Goal: Task Accomplishment & Management: Use online tool/utility

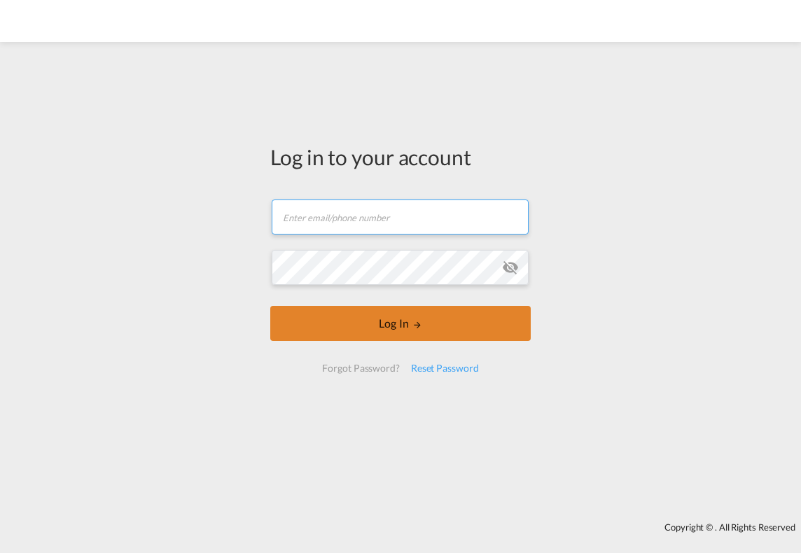
type input "[PERSON_NAME][EMAIL_ADDRESS][PERSON_NAME][DOMAIN_NAME]"
click at [361, 325] on button "Log In" at bounding box center [400, 323] width 260 height 35
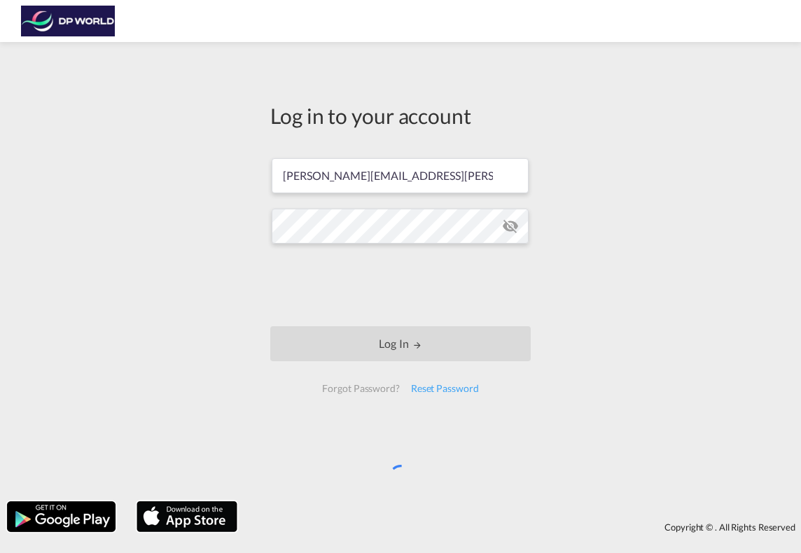
click at [585, 344] on div "Log in to your account jason.haith@dpworld.com Log In Forgot Password? Reset Pa…" at bounding box center [400, 271] width 801 height 445
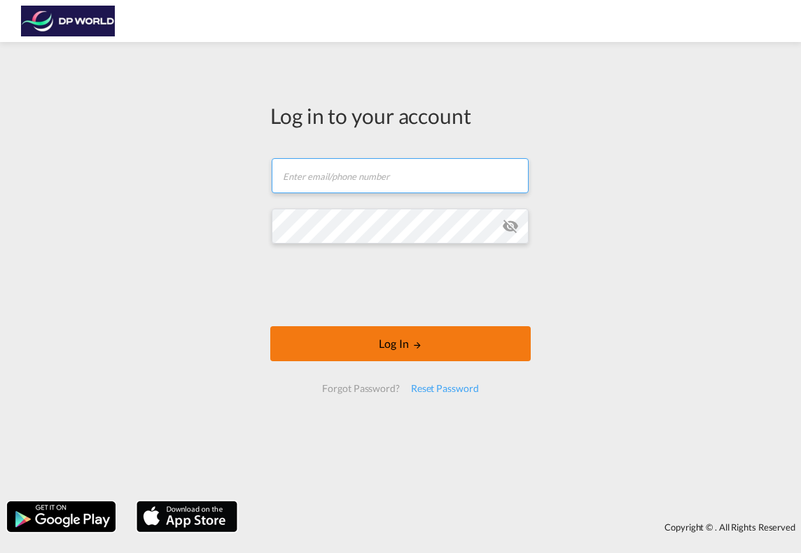
type input "[PERSON_NAME][EMAIL_ADDRESS][PERSON_NAME][DOMAIN_NAME]"
click at [499, 345] on button "Log In" at bounding box center [400, 343] width 260 height 35
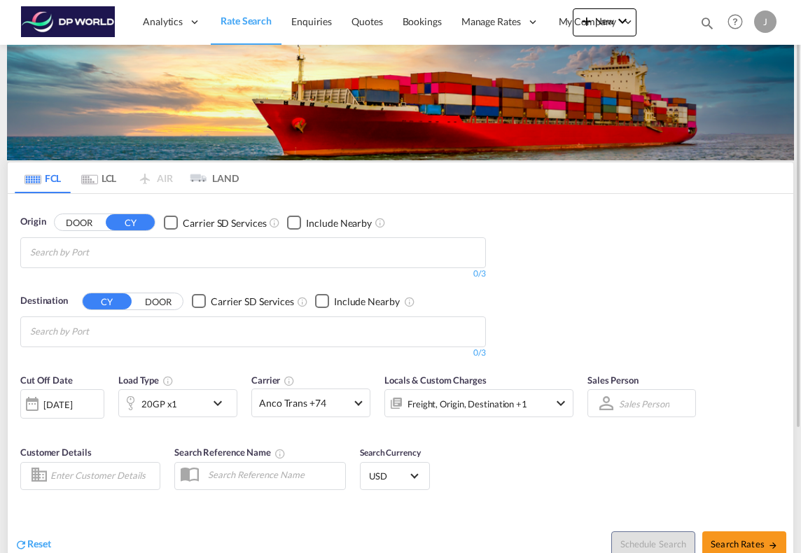
click at [186, 254] on md-chips at bounding box center [253, 252] width 464 height 29
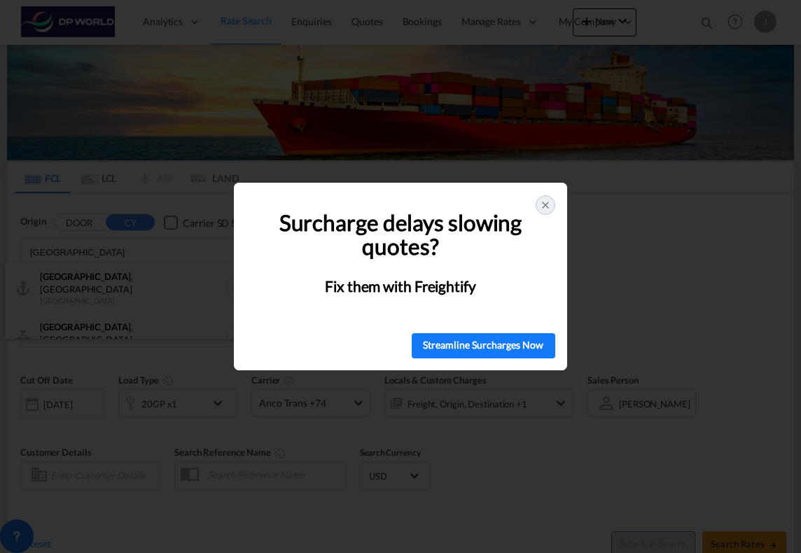
type input "[GEOGRAPHIC_DATA]"
click at [547, 210] on icon at bounding box center [545, 205] width 11 height 11
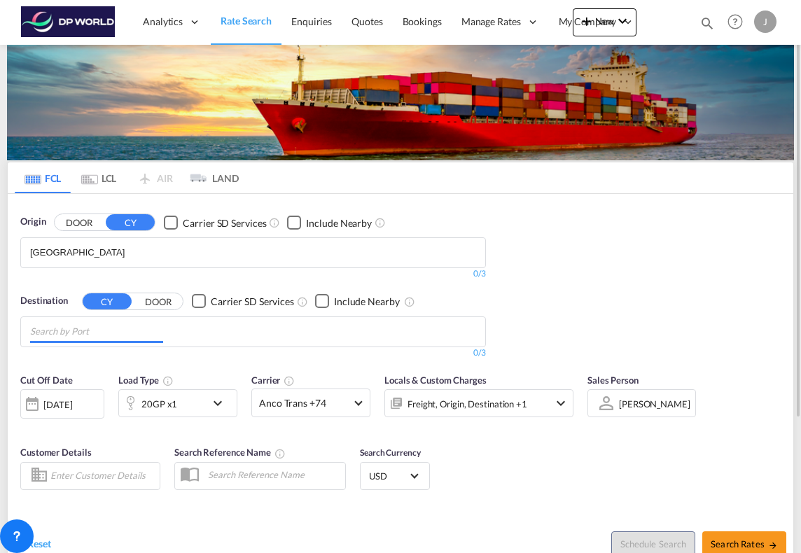
click at [106, 336] on input "Chips input." at bounding box center [96, 332] width 133 height 22
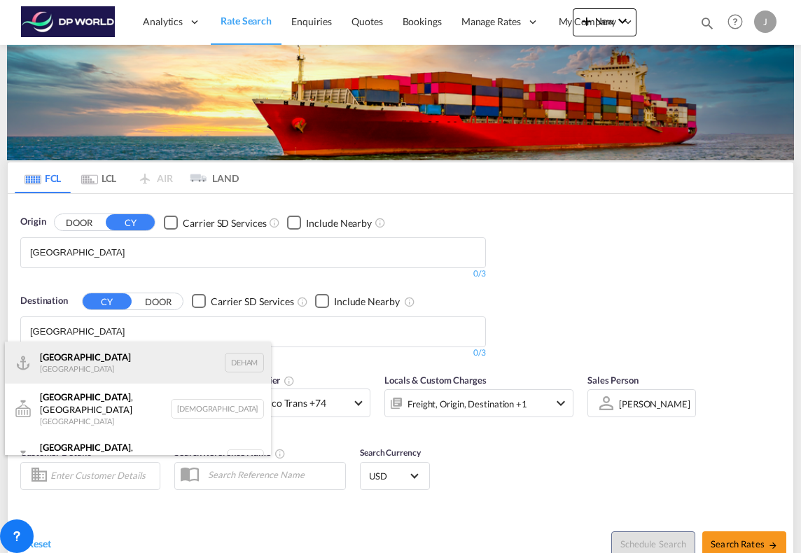
type input "[GEOGRAPHIC_DATA]"
click at [123, 358] on div "Hamburg [GEOGRAPHIC_DATA] [GEOGRAPHIC_DATA]" at bounding box center [138, 363] width 266 height 42
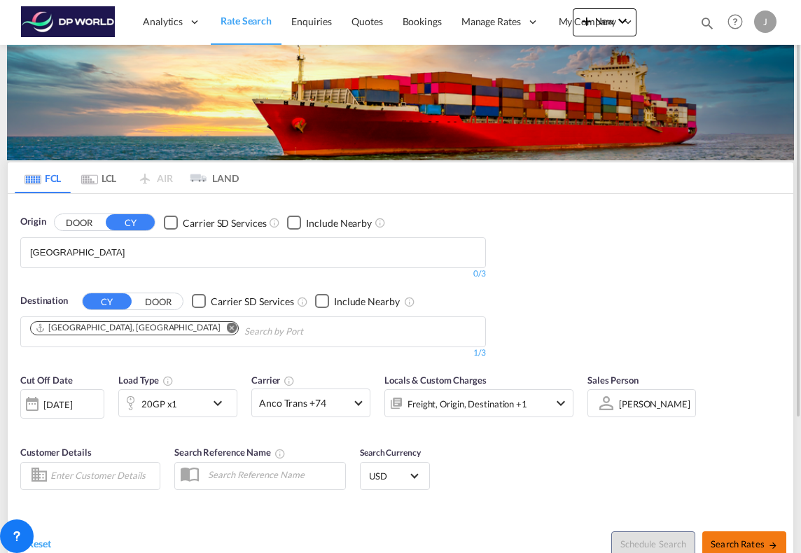
scroll to position [140, 0]
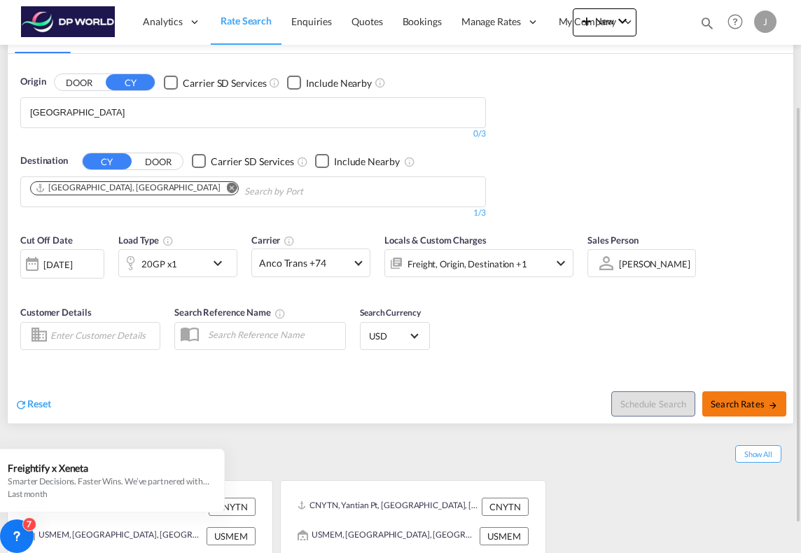
click at [742, 407] on span "Search Rates" at bounding box center [744, 403] width 67 height 11
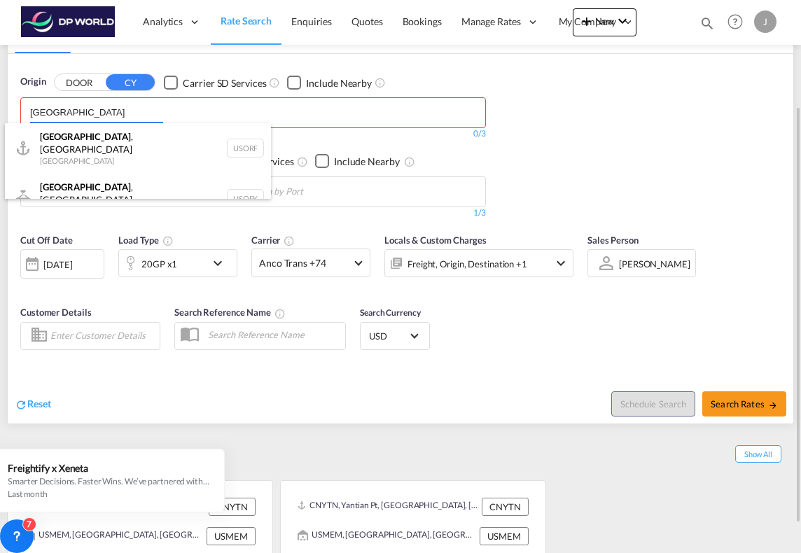
click at [239, 104] on body "Analytics Reports Dashboard Rate Search Enquiries Quotes Bookings" at bounding box center [400, 276] width 801 height 553
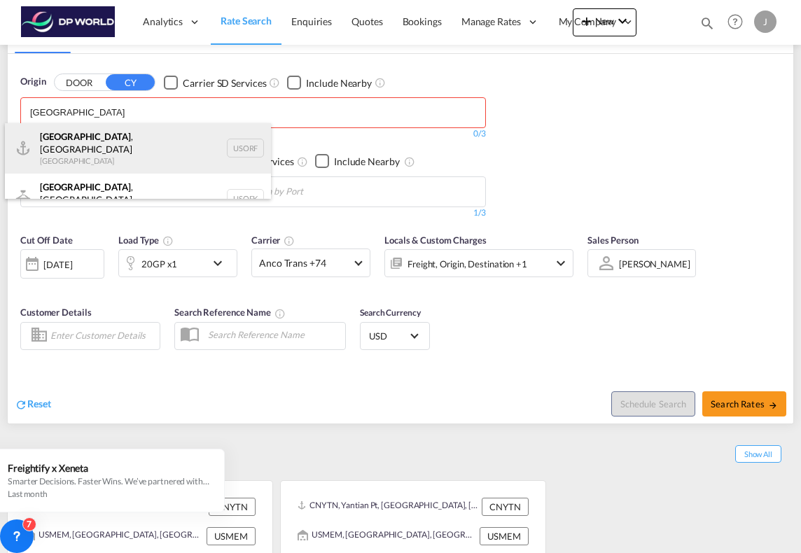
click at [109, 139] on div "[GEOGRAPHIC_DATA] , [GEOGRAPHIC_DATA] [GEOGRAPHIC_DATA] USORF" at bounding box center [138, 148] width 266 height 50
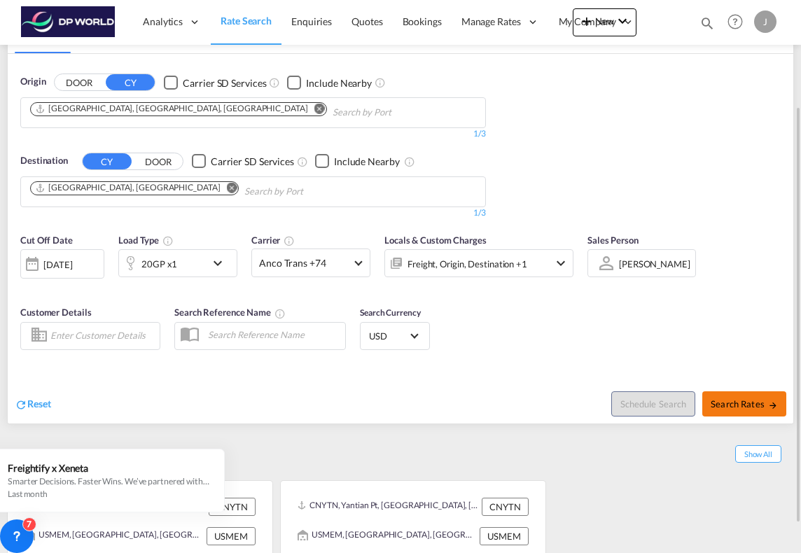
click at [731, 404] on span "Search Rates" at bounding box center [744, 403] width 67 height 11
type input "USORF to DEHAM / [DATE]"
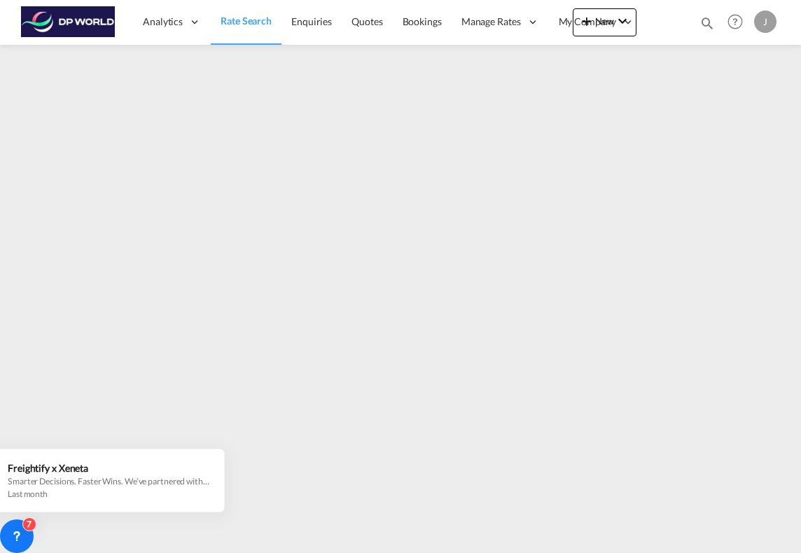
click at [769, 24] on div "J" at bounding box center [765, 22] width 22 height 22
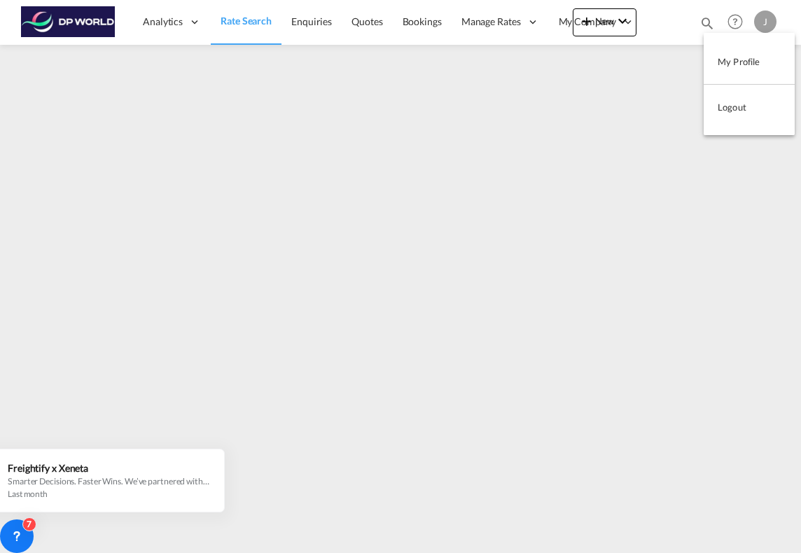
click at [738, 110] on button "Logout" at bounding box center [749, 107] width 91 height 28
